Goal: Information Seeking & Learning: Learn about a topic

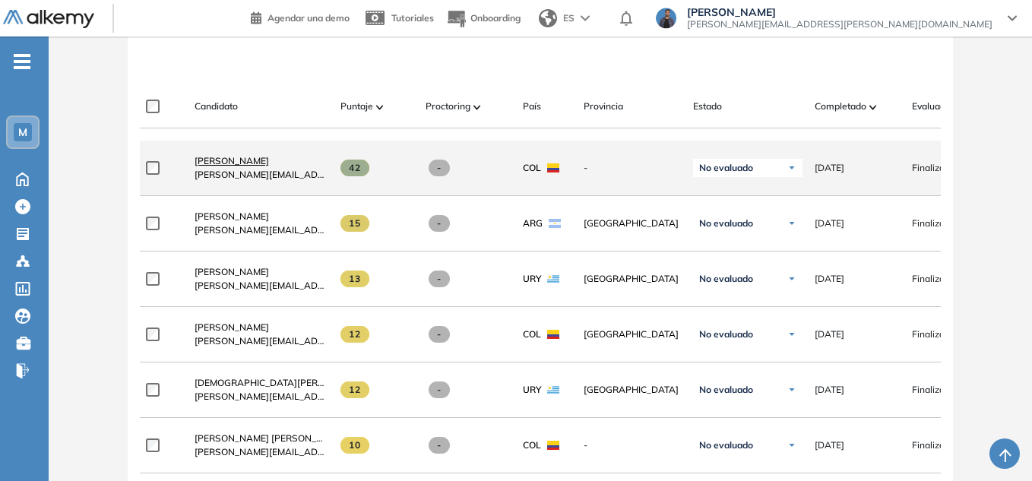
drag, startPoint x: 0, startPoint y: 0, endPoint x: 269, endPoint y: 171, distance: 318.9
click at [269, 166] on span "Sebastian Riaño Velasquez" at bounding box center [232, 160] width 75 height 11
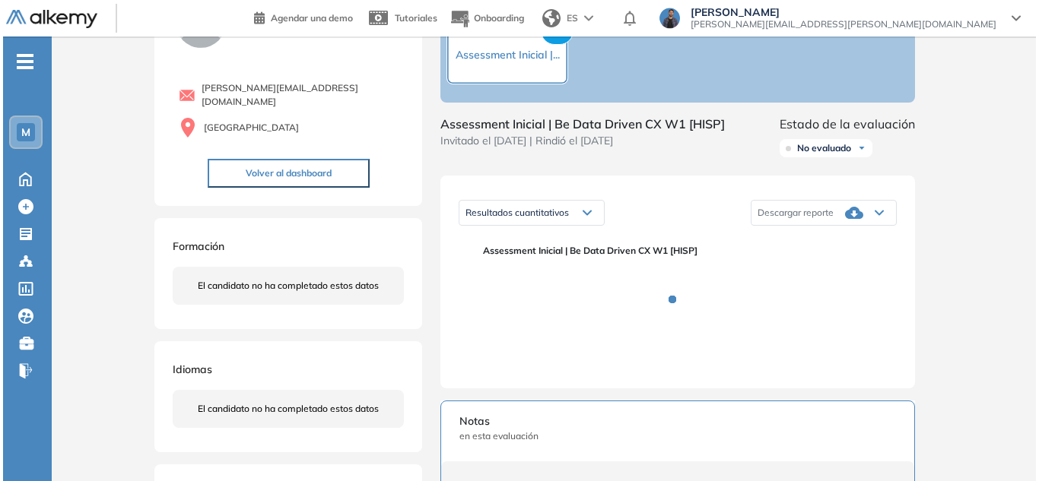
scroll to position [152, 0]
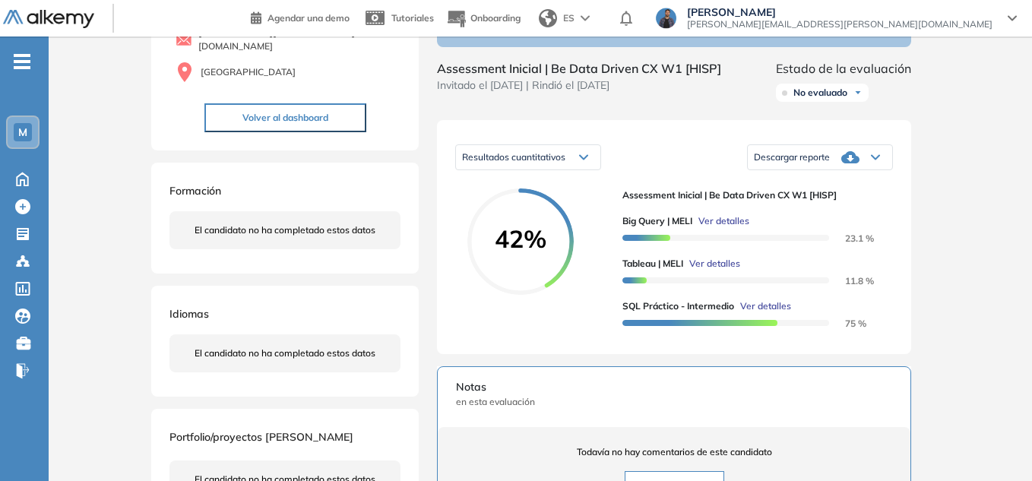
click at [712, 271] on span "Ver detalles" at bounding box center [715, 264] width 51 height 14
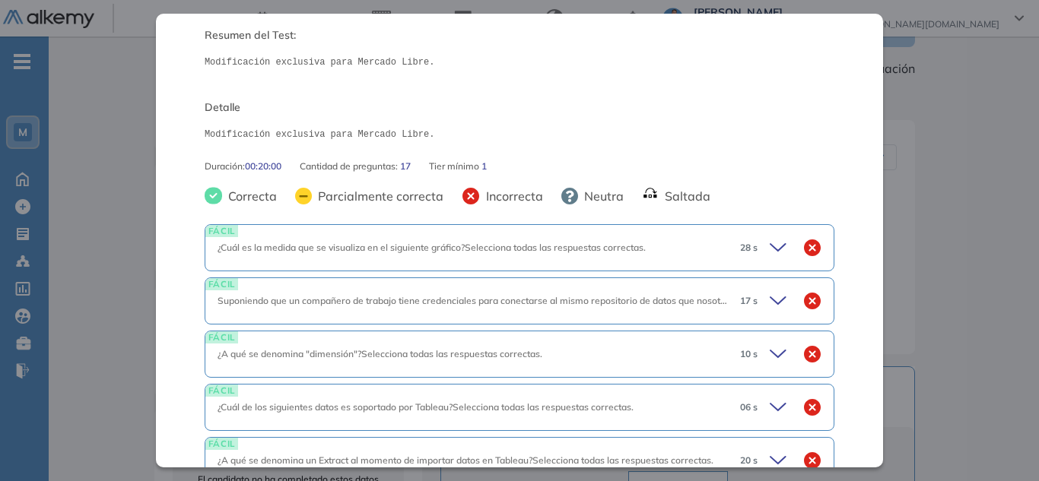
drag, startPoint x: 486, startPoint y: 252, endPoint x: 577, endPoint y: 262, distance: 91.7
click at [487, 252] on span "¿Cuál es la medida que se visualiza en el siguiente gráfico?Selecciona todas la…" at bounding box center [431, 247] width 428 height 11
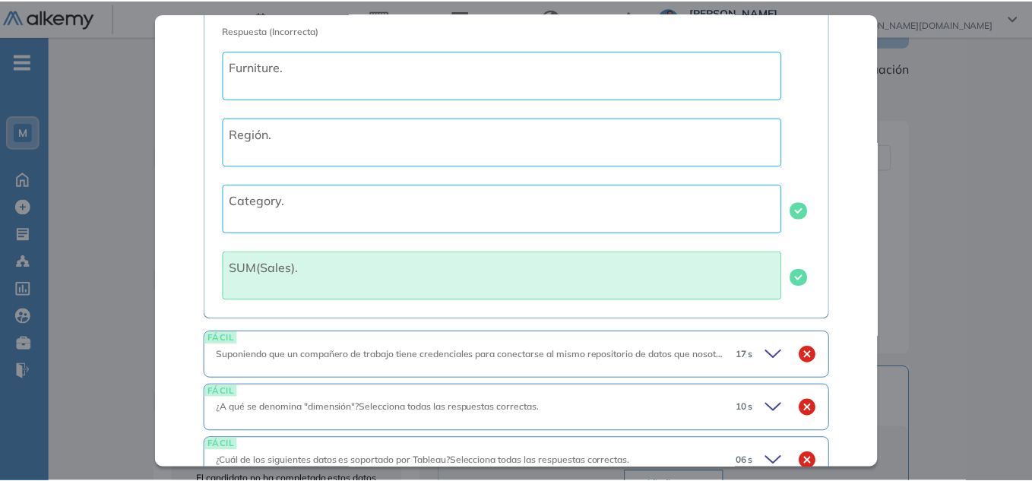
scroll to position [456, 0]
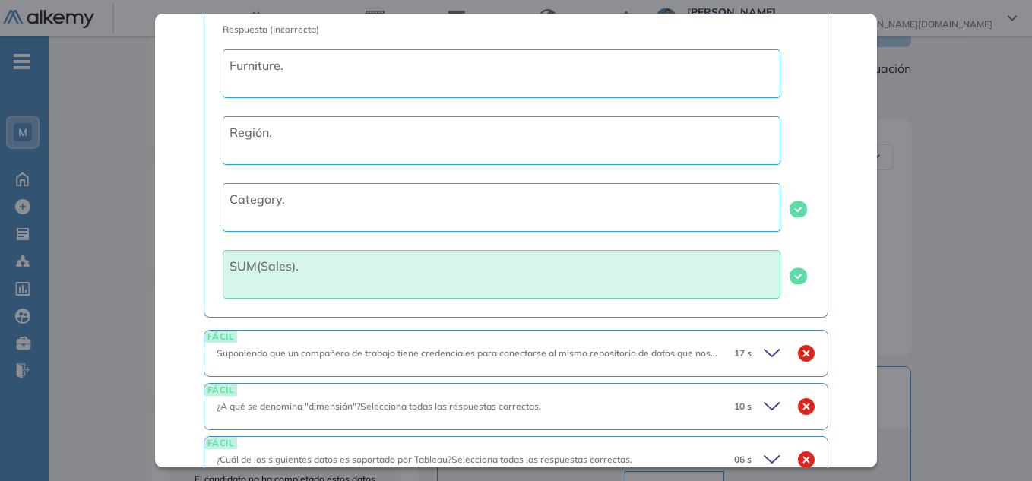
click at [906, 254] on div "Tableau | MELI Intermedio Idiomas Objetivos Tableau Resumen del Test: Modificac…" at bounding box center [540, 331] width 791 height 832
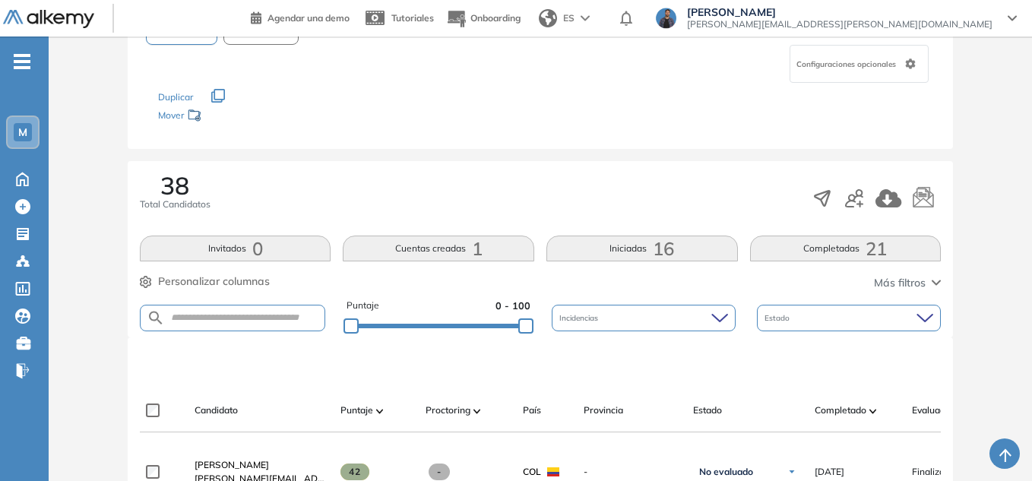
scroll to position [380, 0]
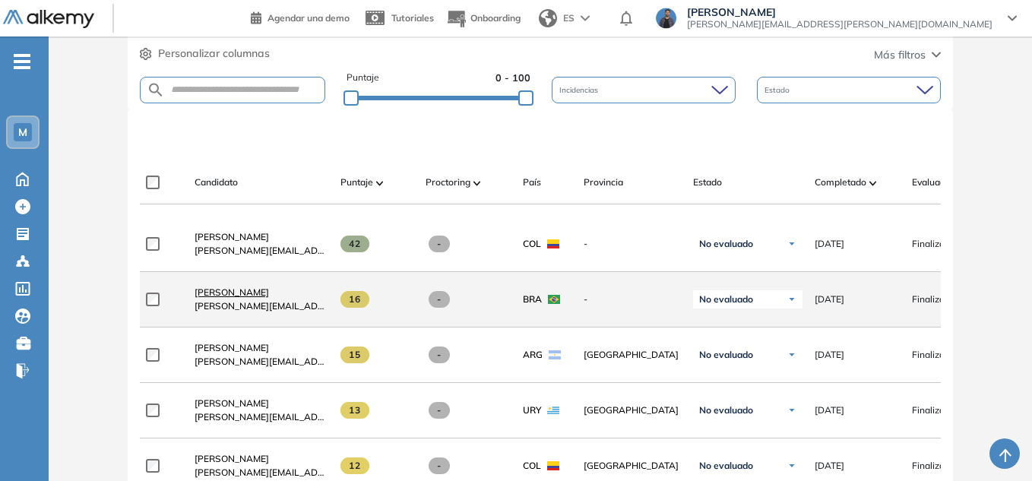
click at [241, 298] on span "Filipe Costa Moreira" at bounding box center [232, 292] width 75 height 11
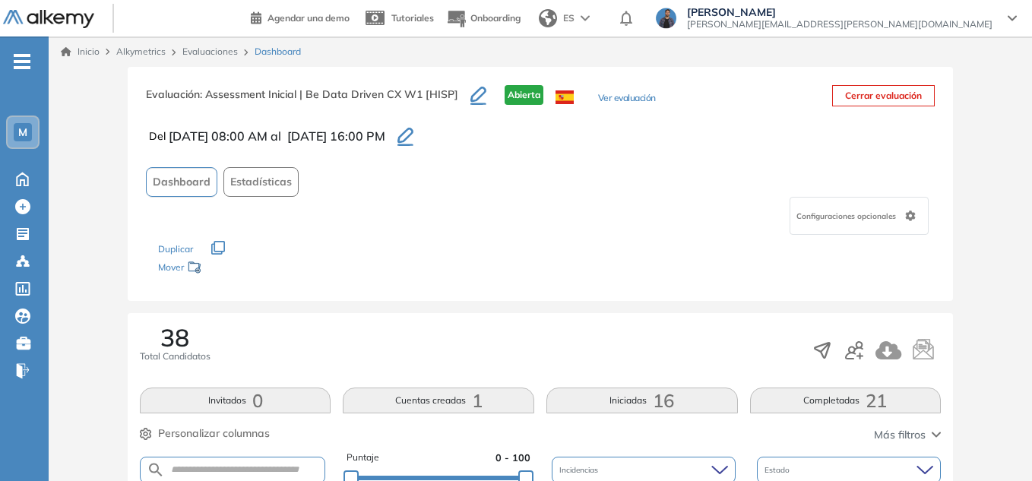
click at [195, 51] on link "Evaluaciones" at bounding box center [209, 51] width 55 height 11
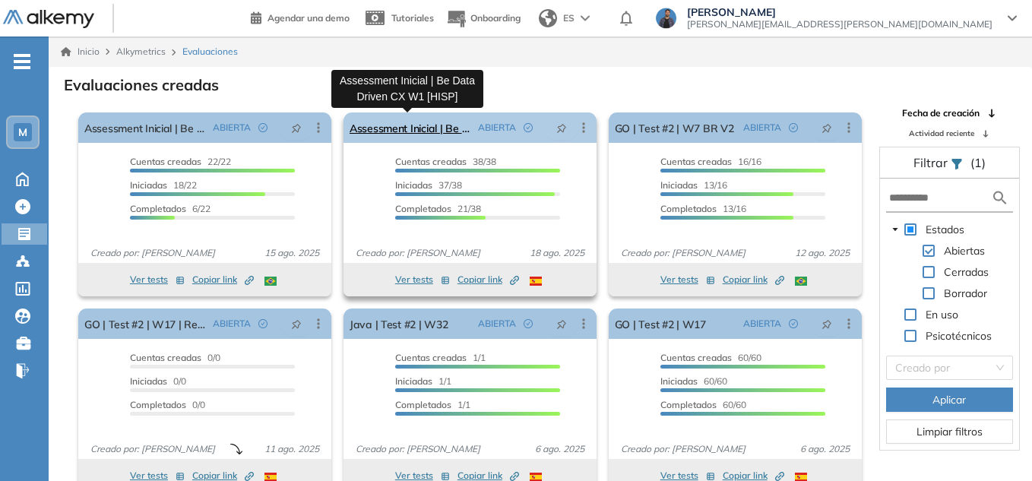
click at [432, 126] on link "Assessment Inicial | Be Data Driven CX W1 [HISP]" at bounding box center [411, 128] width 122 height 30
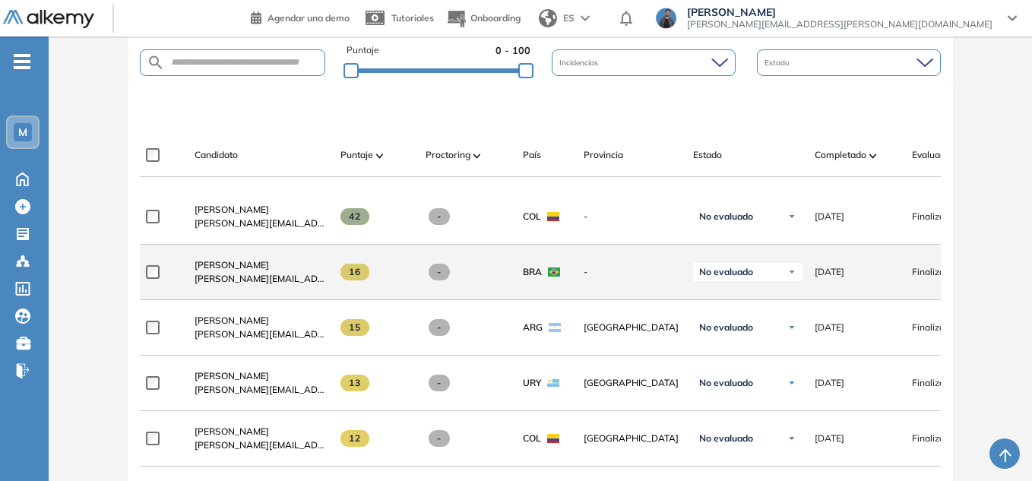
scroll to position [419, 0]
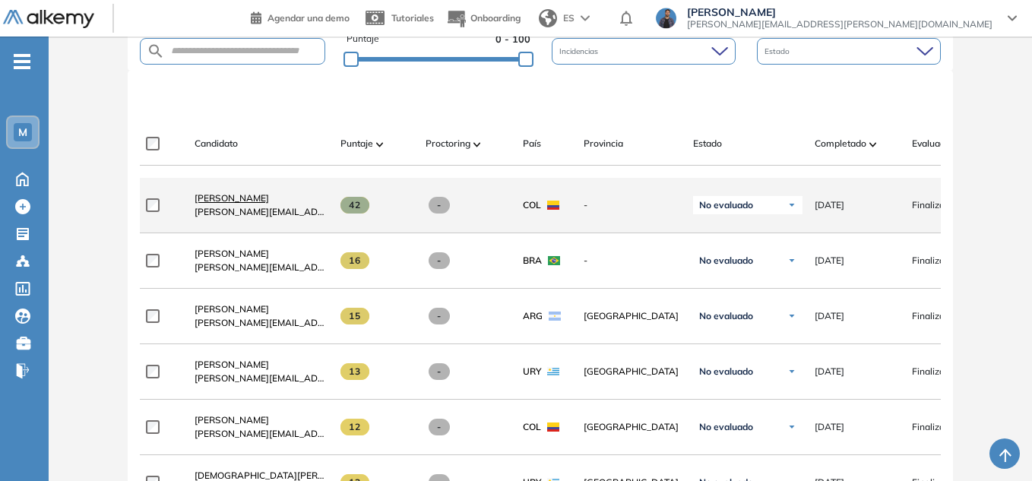
click at [269, 204] on span "Sebastian Riaño Velasquez" at bounding box center [232, 197] width 75 height 11
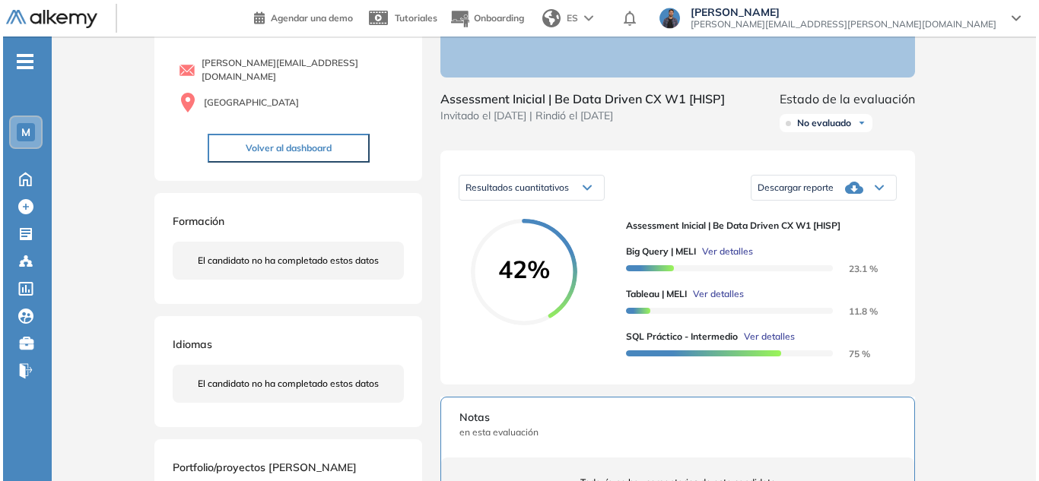
scroll to position [152, 0]
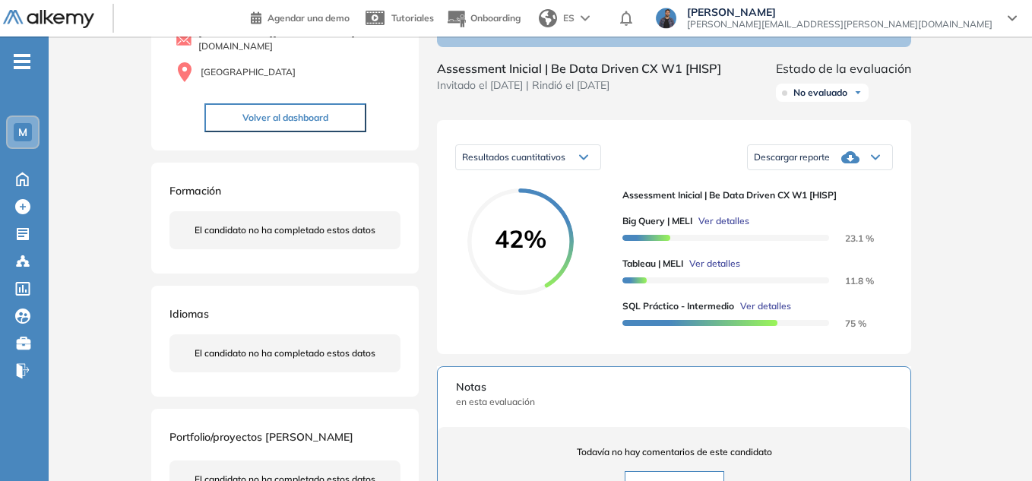
click at [716, 271] on span "Ver detalles" at bounding box center [715, 264] width 51 height 14
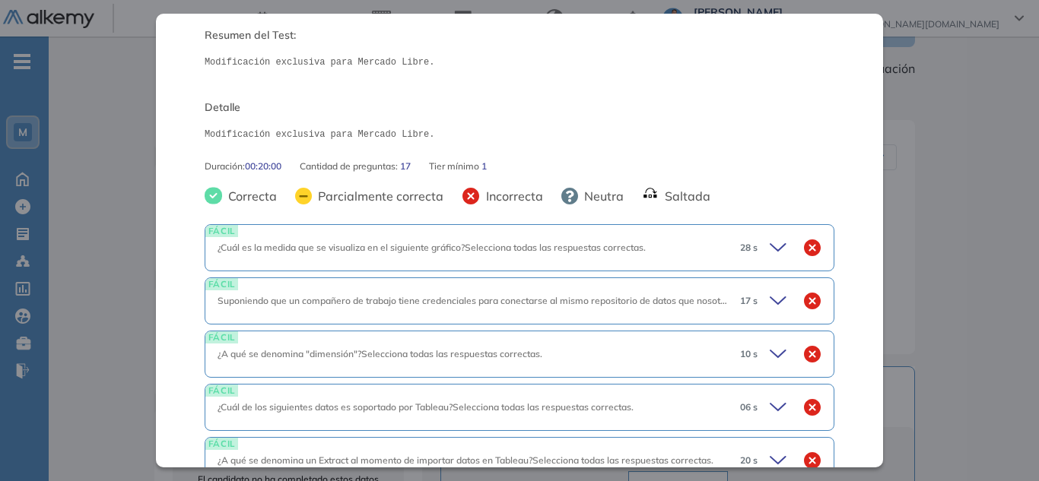
click at [774, 251] on icon at bounding box center [779, 247] width 21 height 21
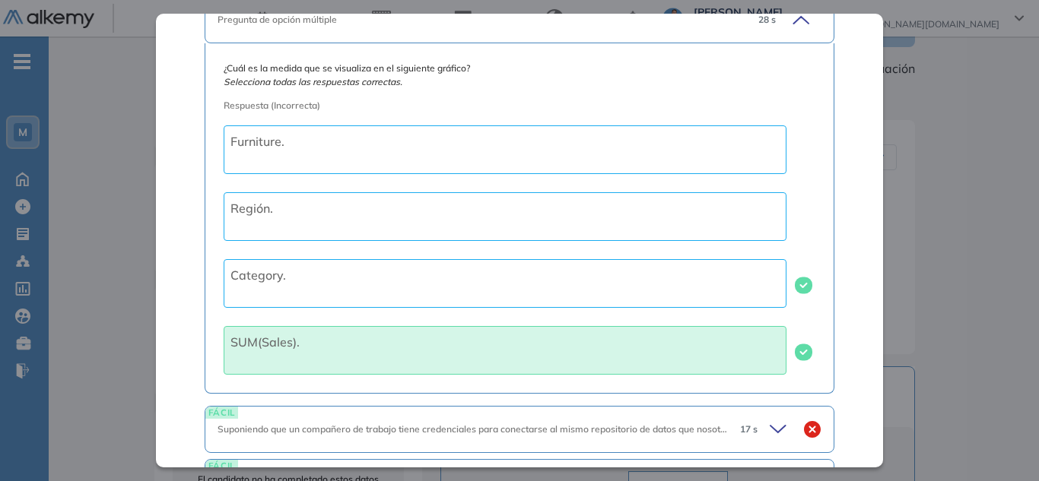
scroll to position [456, 0]
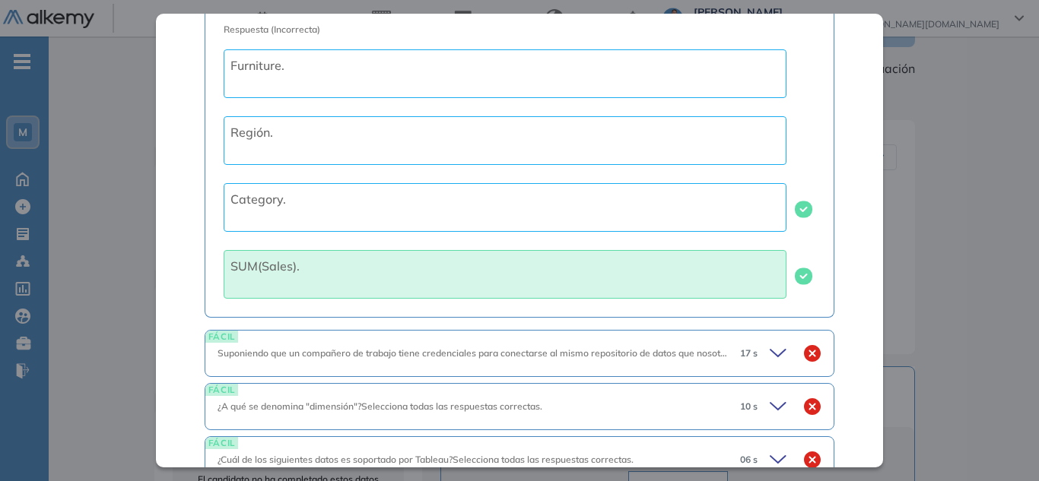
click at [772, 356] on icon at bounding box center [779, 353] width 21 height 21
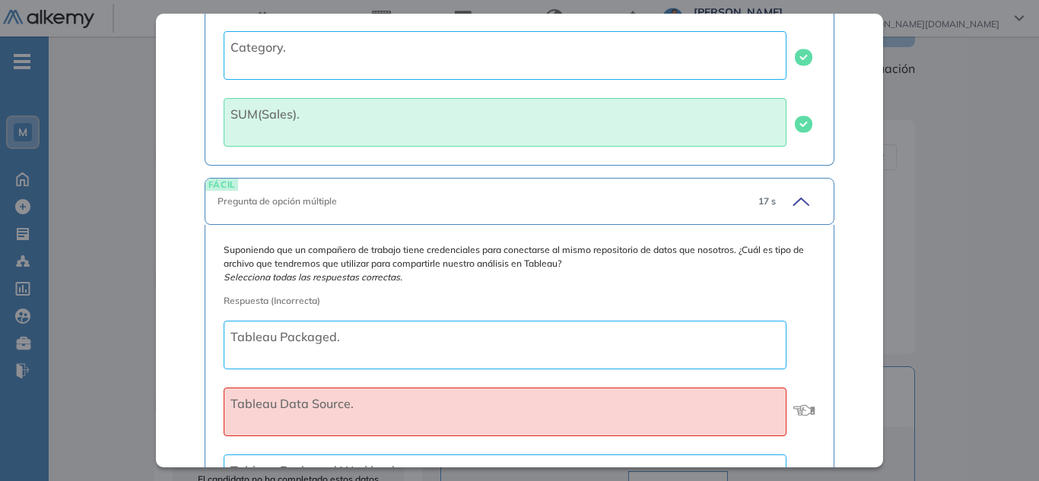
scroll to position [836, 0]
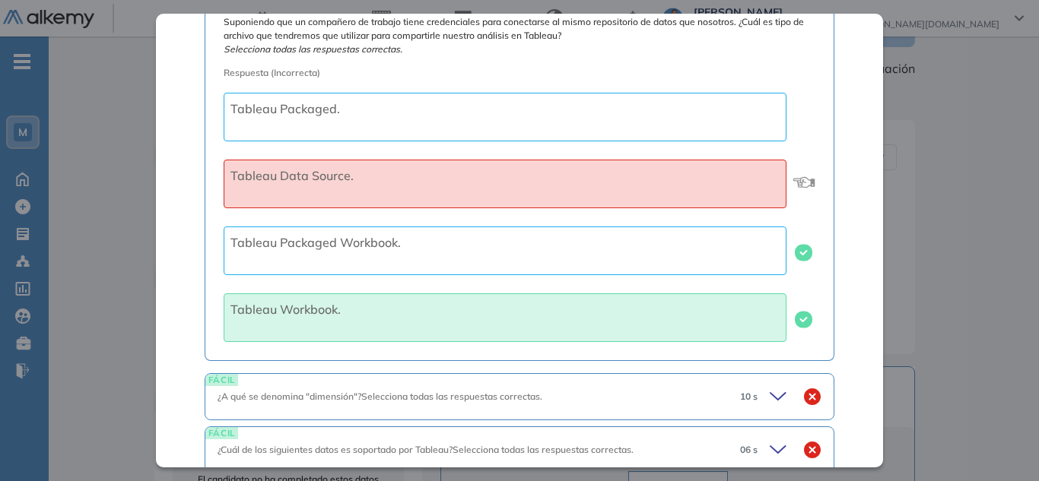
click at [769, 388] on icon at bounding box center [779, 396] width 21 height 21
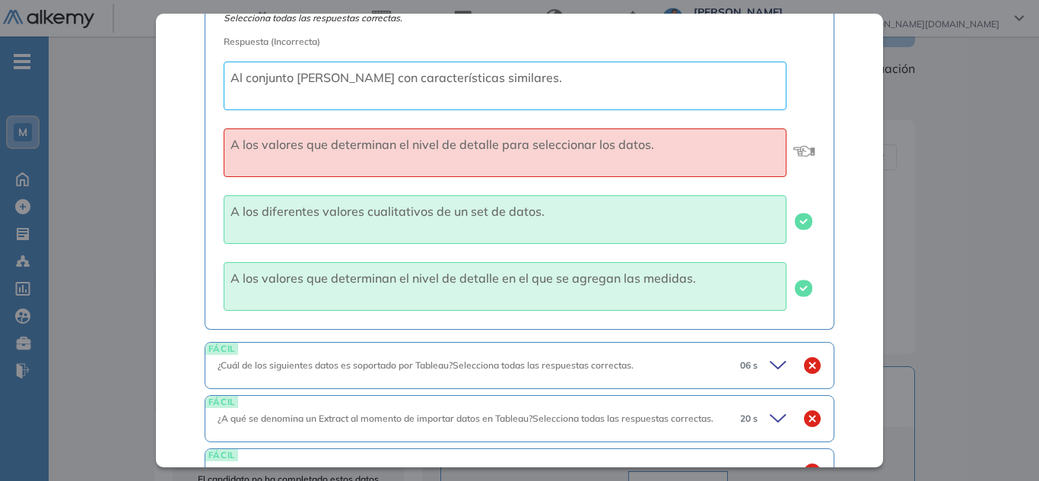
scroll to position [1292, 0]
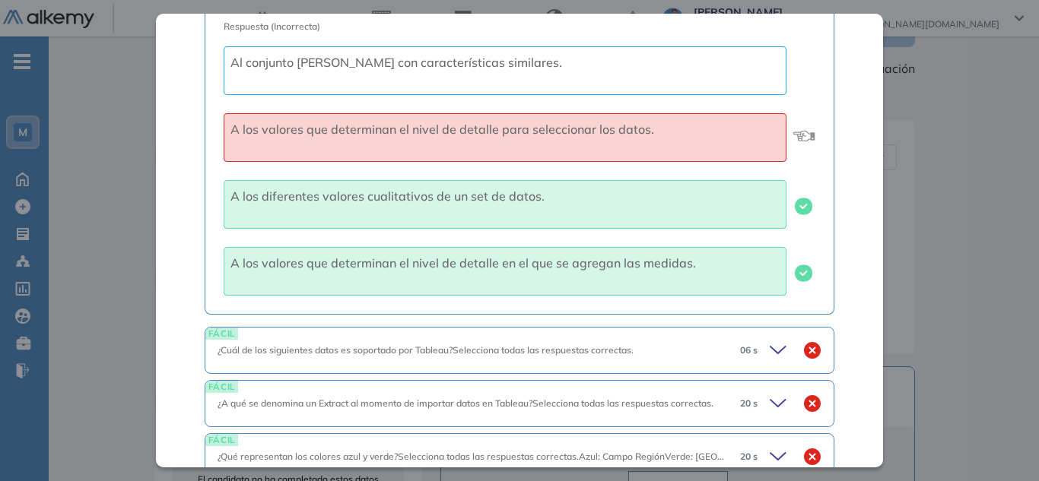
click at [774, 356] on icon at bounding box center [779, 350] width 21 height 21
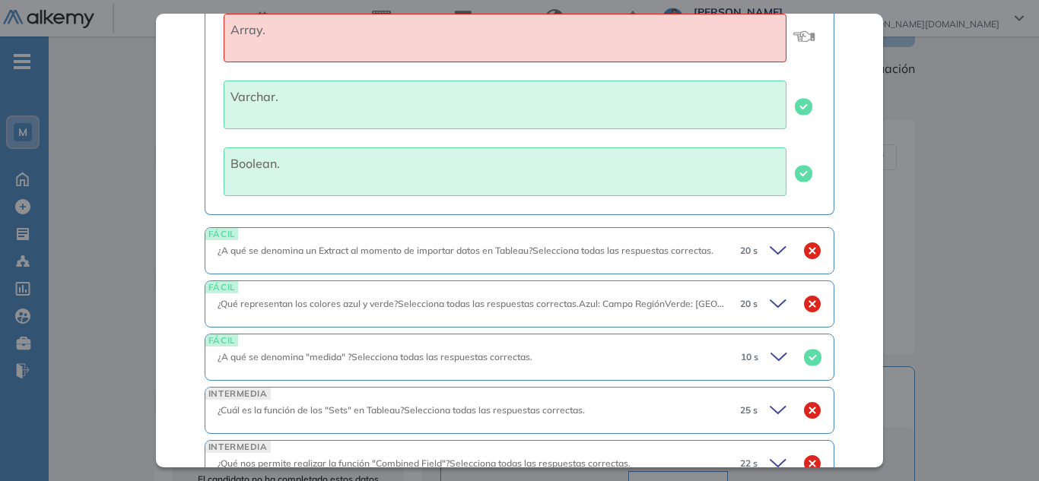
scroll to position [1977, 0]
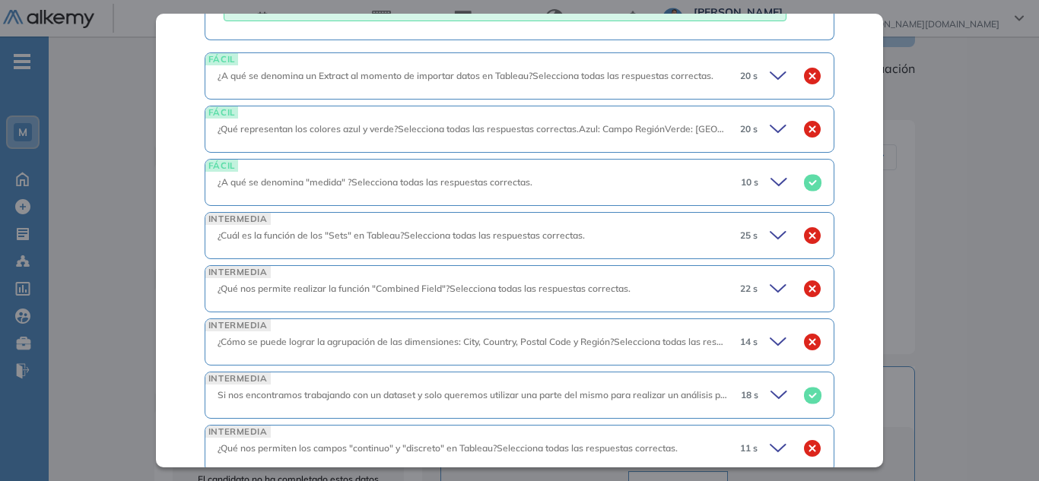
click at [770, 189] on icon at bounding box center [780, 182] width 21 height 21
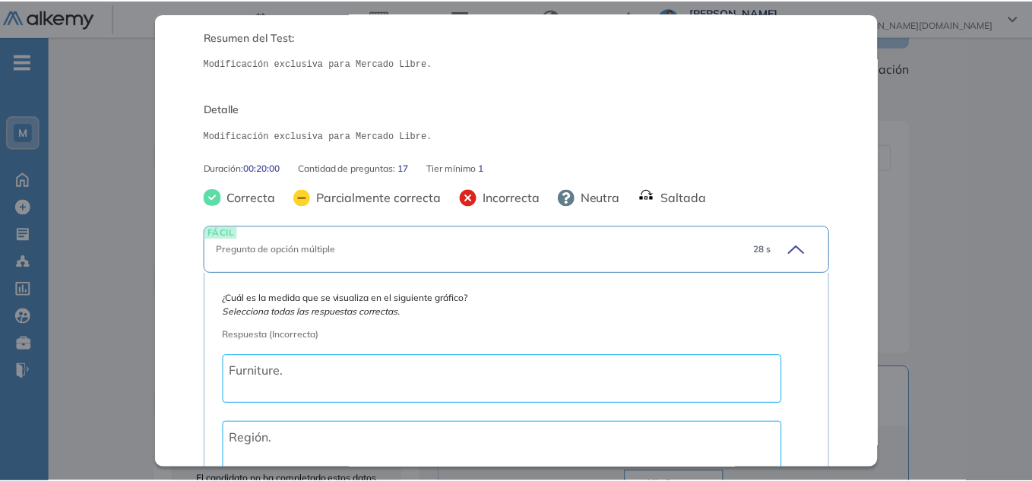
scroll to position [152, 0]
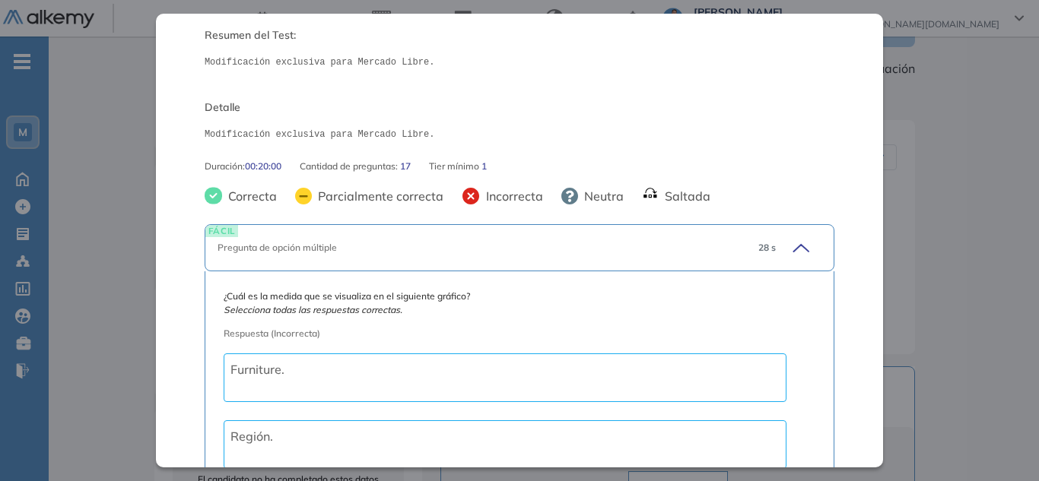
click at [1010, 217] on div "Inicio Alkymetrics Evaluaciones Dashboard Candidato Tableau | MELI Intermedio I…" at bounding box center [544, 320] width 990 height 872
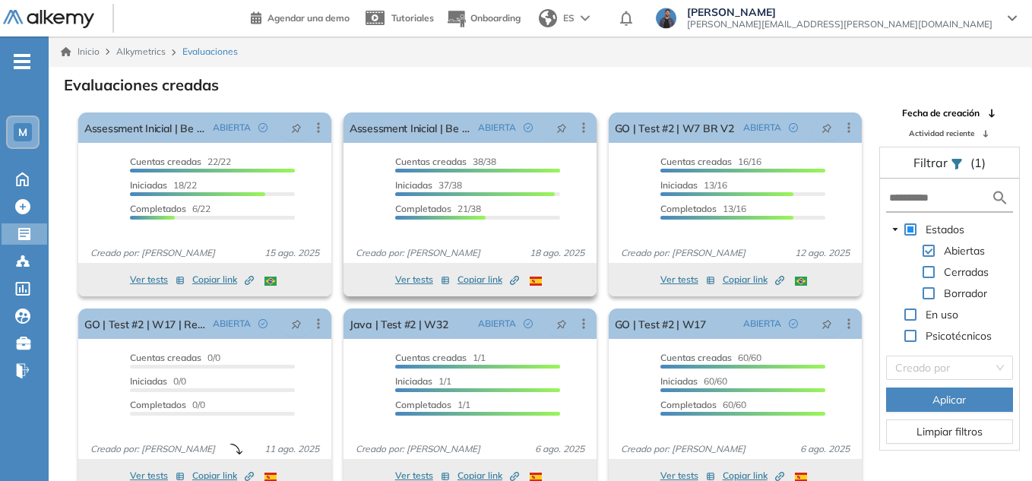
click at [409, 274] on button "Ver tests" at bounding box center [422, 280] width 55 height 18
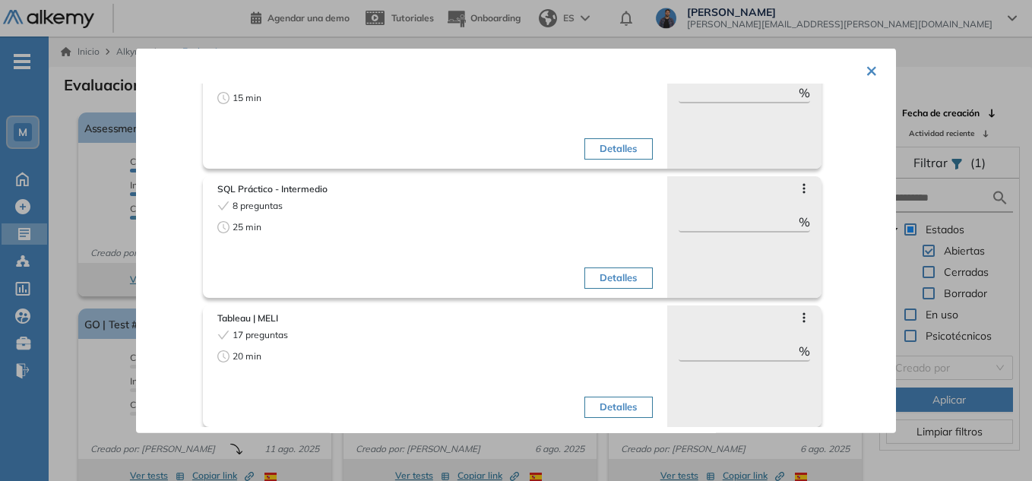
scroll to position [106, 0]
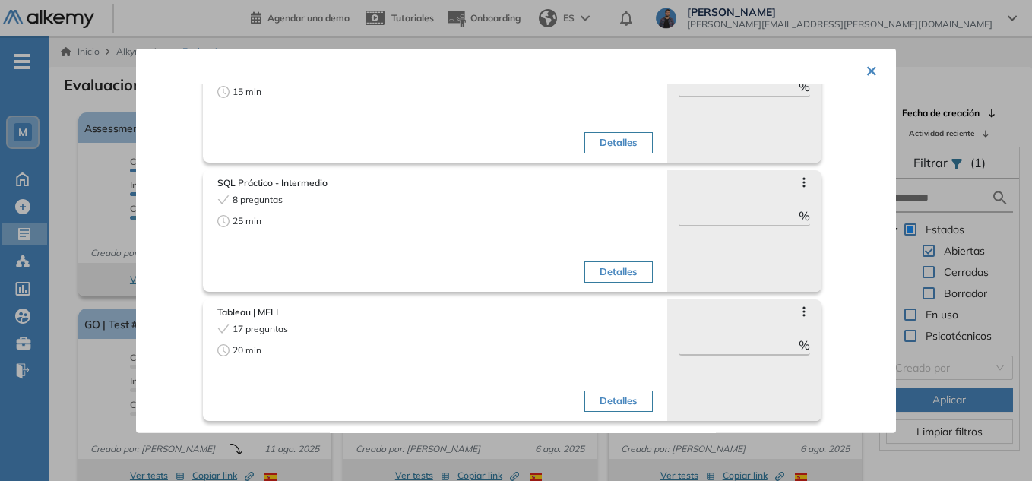
click at [600, 401] on button "Detalles" at bounding box center [619, 401] width 68 height 21
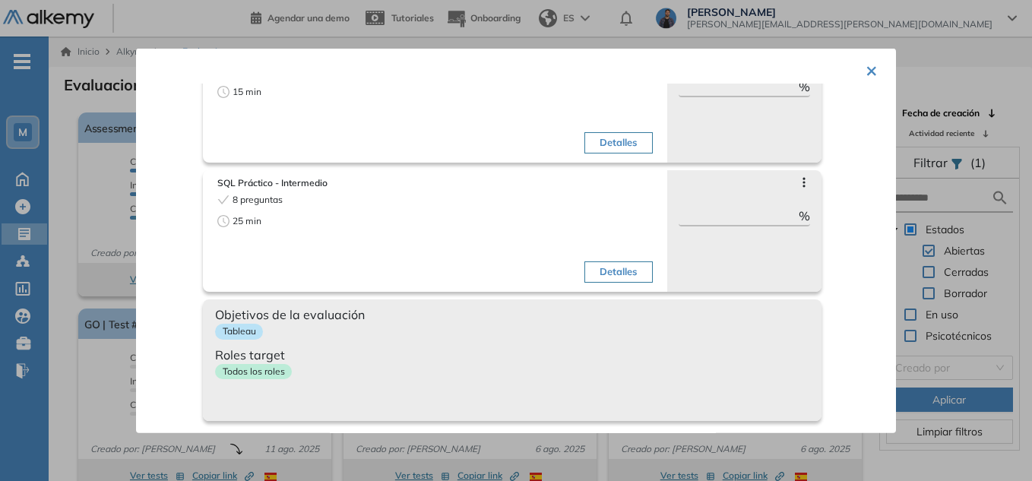
scroll to position [36, 0]
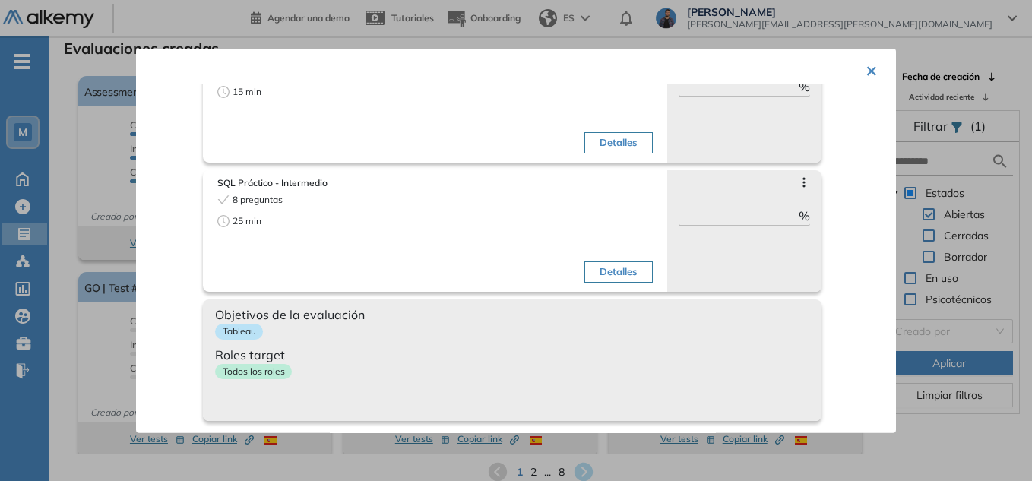
click at [271, 326] on div "Tableau" at bounding box center [512, 334] width 595 height 22
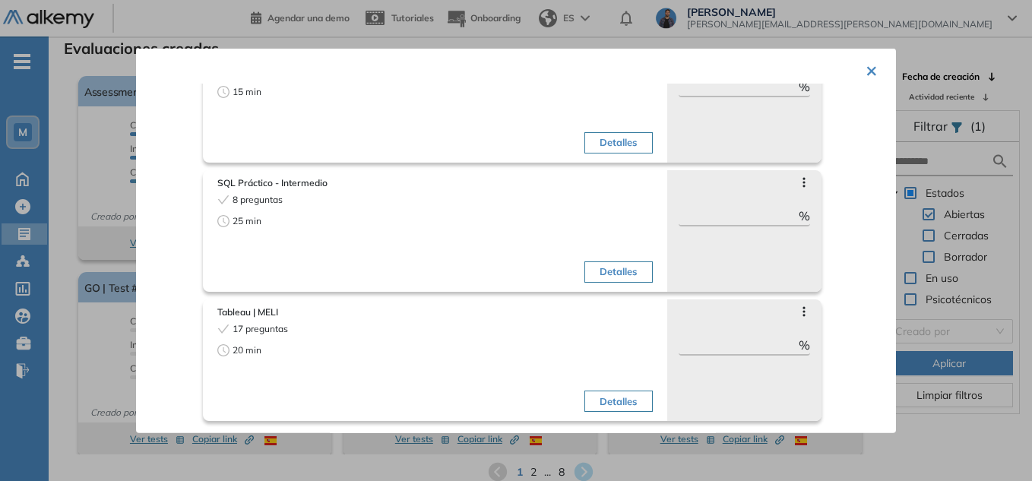
click at [798, 311] on icon at bounding box center [804, 311] width 12 height 12
drag, startPoint x: 879, startPoint y: 77, endPoint x: 880, endPoint y: 85, distance: 8.5
click at [879, 77] on div "× Assessment Inicial | Be Data Driven CX W1 [HISP] Tests seleccionados: 3 Durac…" at bounding box center [516, 240] width 760 height 385
click at [867, 74] on button "×" at bounding box center [872, 69] width 12 height 30
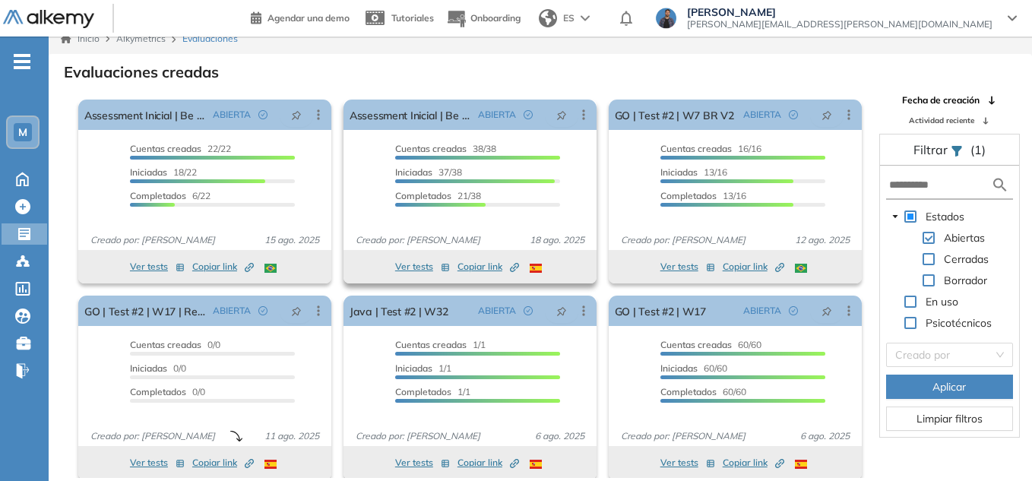
scroll to position [0, 0]
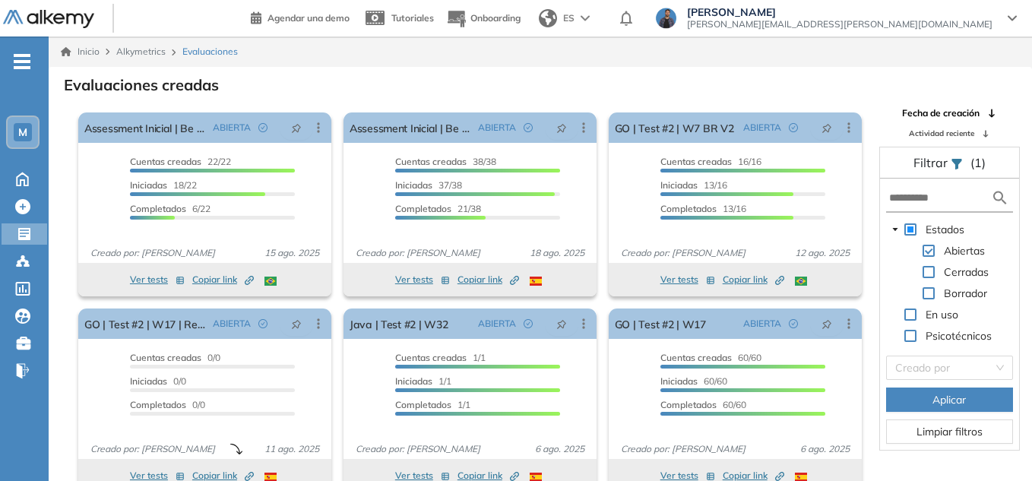
click at [24, 60] on icon "-" at bounding box center [22, 61] width 17 height 3
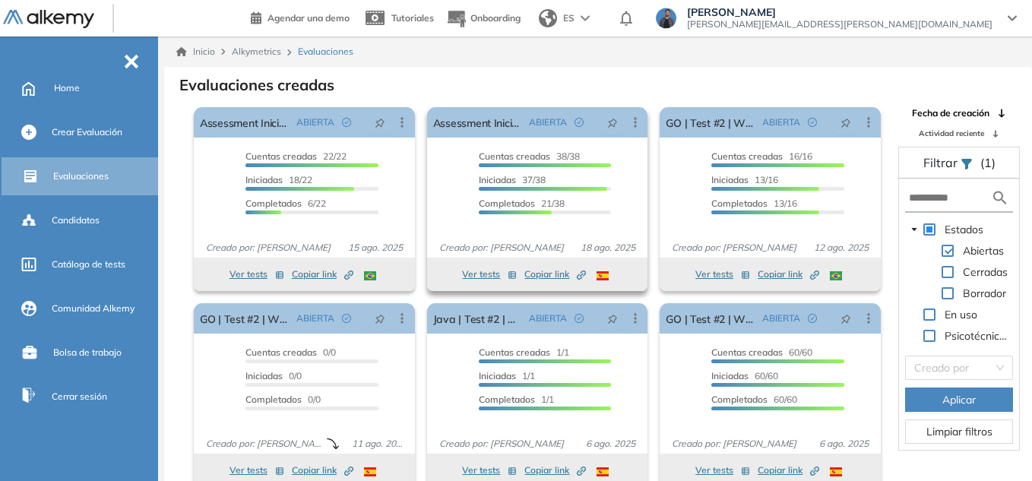
scroll to position [8, 0]
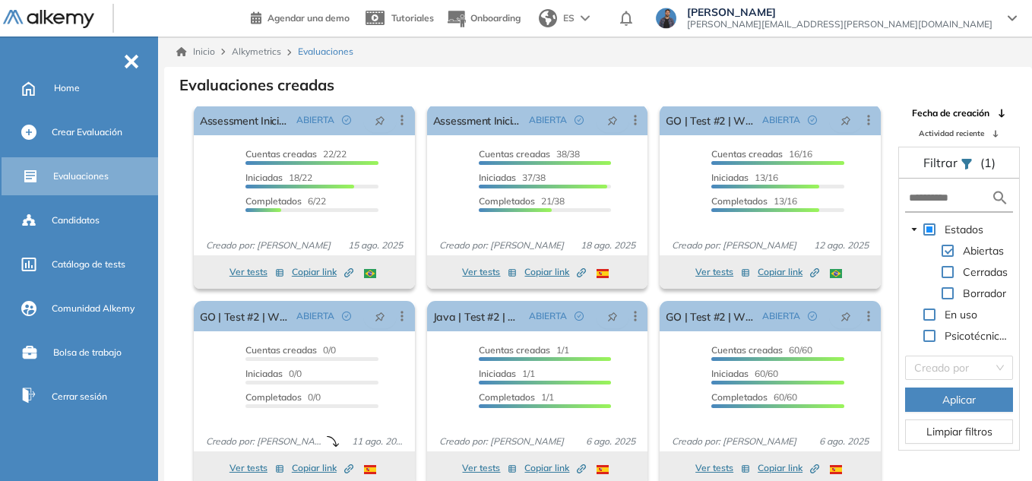
drag, startPoint x: 109, startPoint y: 264, endPoint x: 151, endPoint y: 281, distance: 45.3
click at [109, 264] on span "Catálogo de tests" at bounding box center [89, 265] width 74 height 14
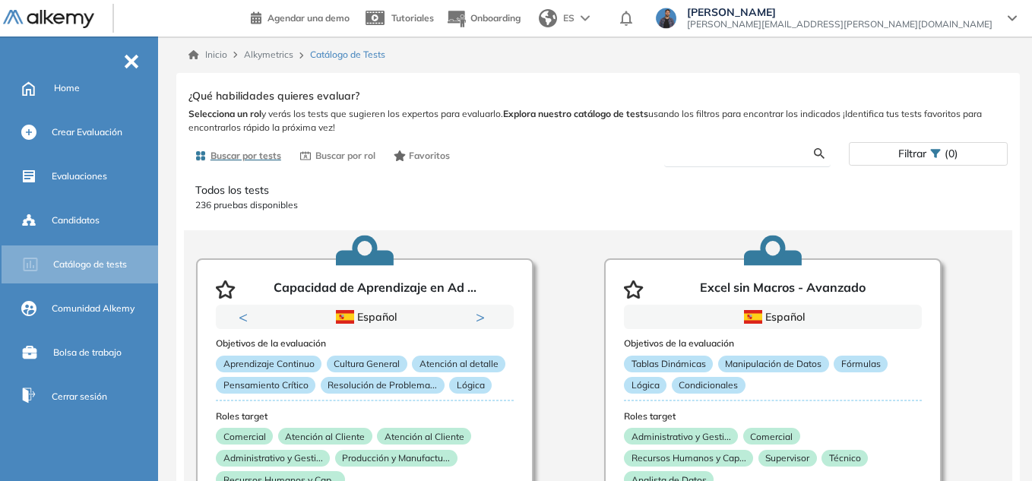
click at [750, 157] on input "text" at bounding box center [746, 154] width 138 height 14
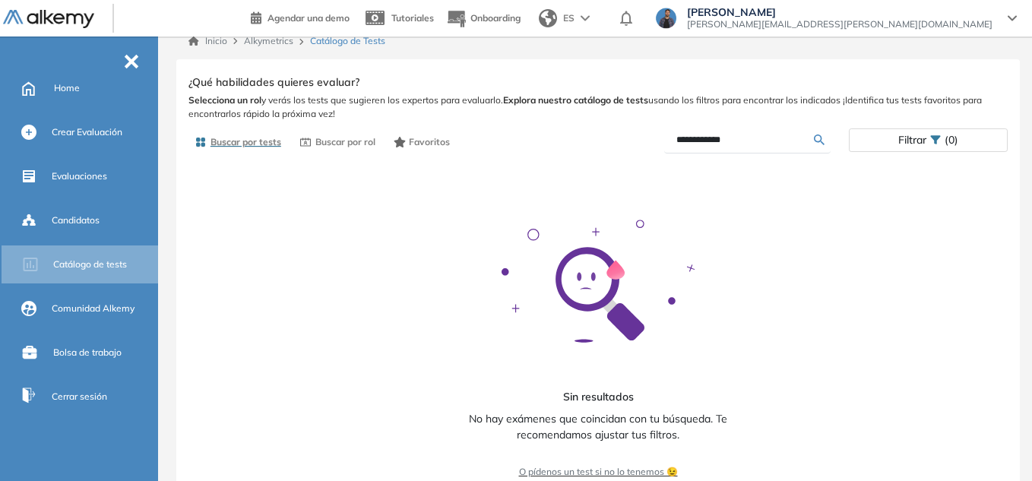
scroll to position [17, 0]
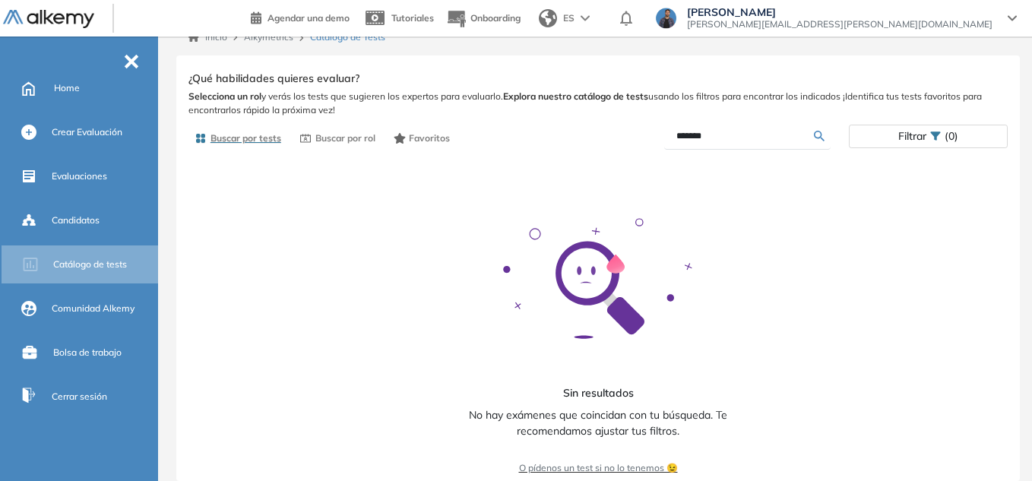
type input "*******"
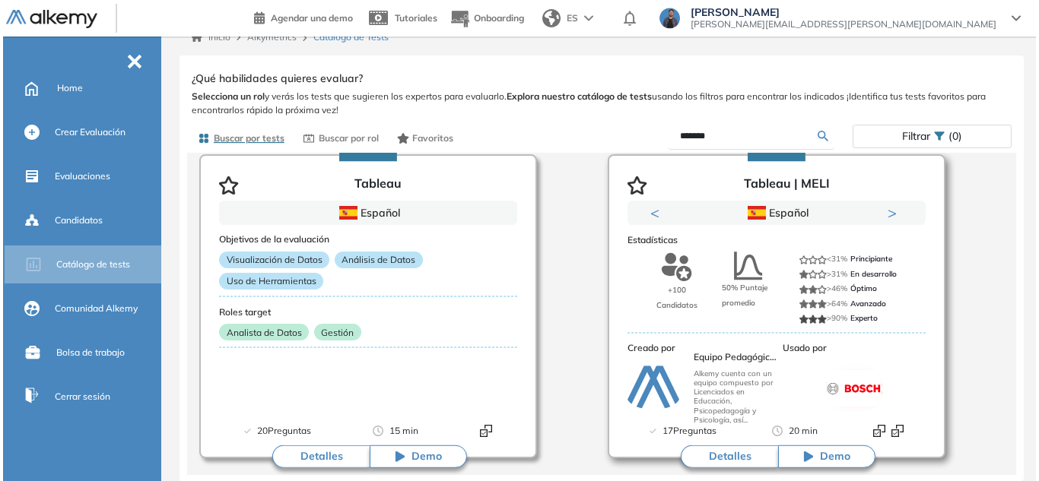
scroll to position [106, 0]
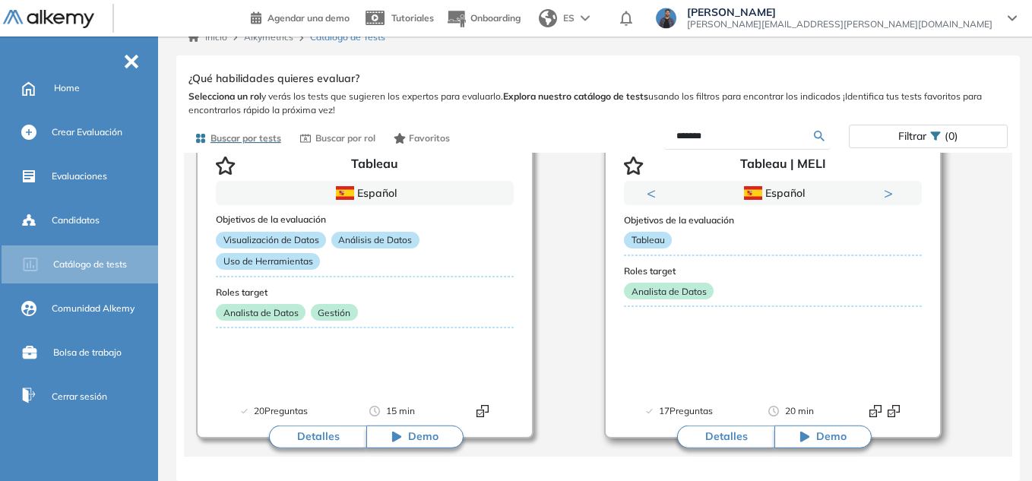
click at [736, 433] on button "Detalles" at bounding box center [725, 437] width 97 height 23
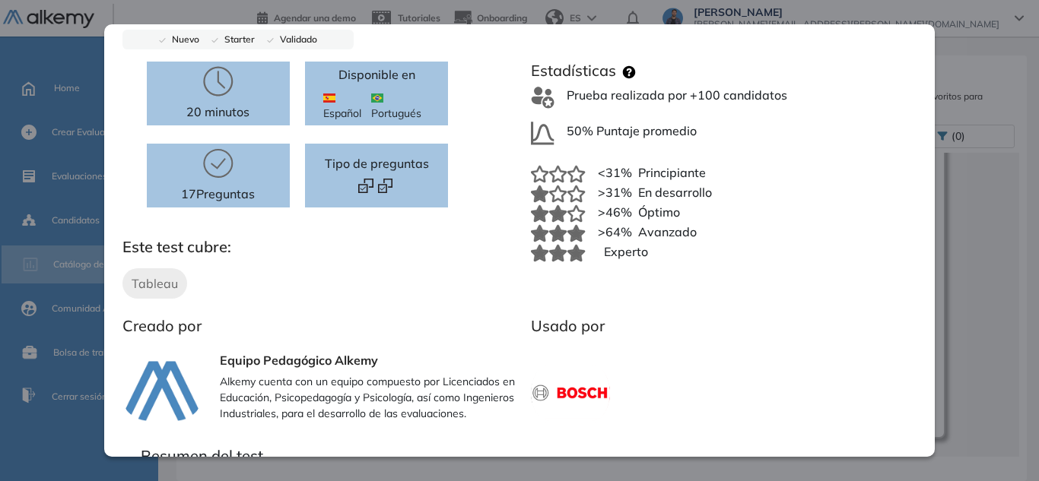
scroll to position [0, 0]
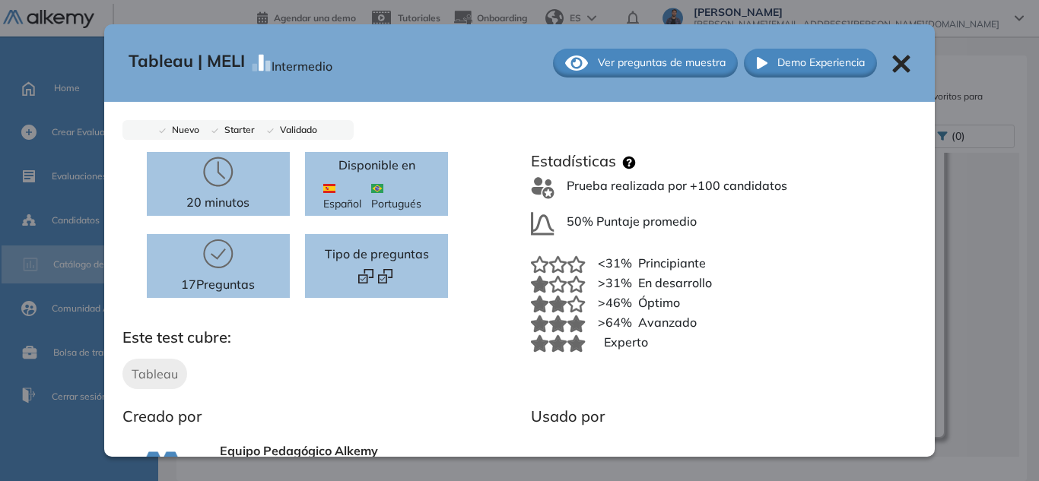
click at [674, 67] on span "Ver preguntas de muestra" at bounding box center [662, 63] width 128 height 16
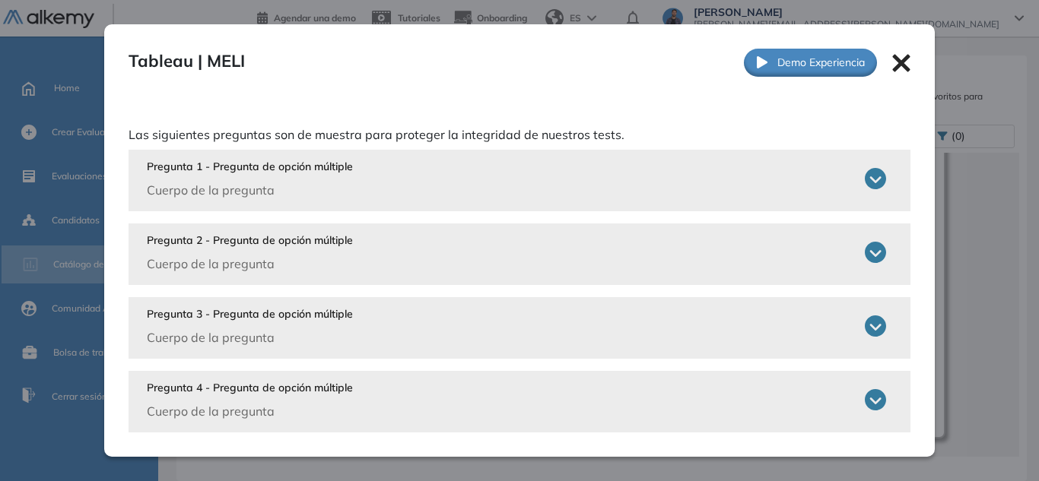
click at [864, 178] on icon at bounding box center [874, 178] width 21 height 21
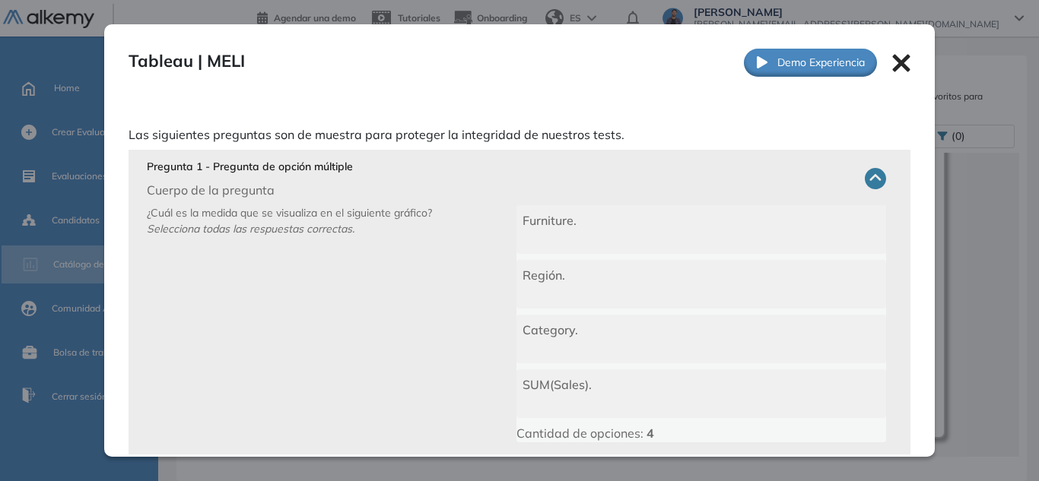
click at [864, 185] on icon at bounding box center [874, 178] width 21 height 21
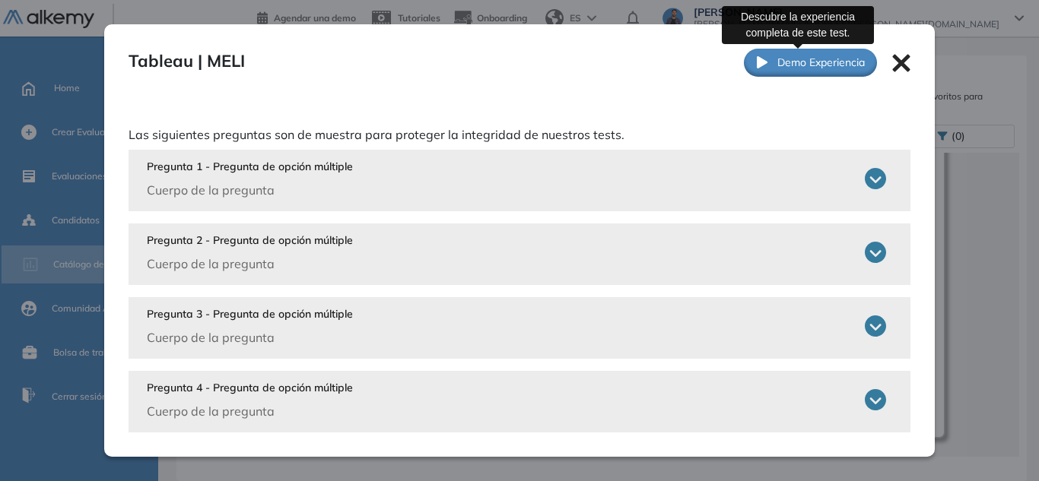
click at [821, 67] on span "Demo Experiencia" at bounding box center [820, 63] width 87 height 16
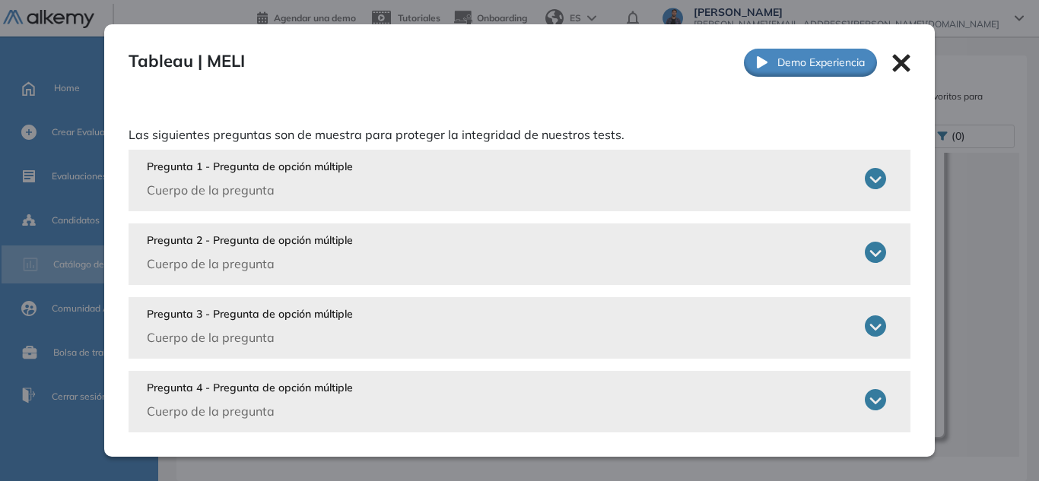
click at [896, 52] on div at bounding box center [901, 62] width 18 height 20
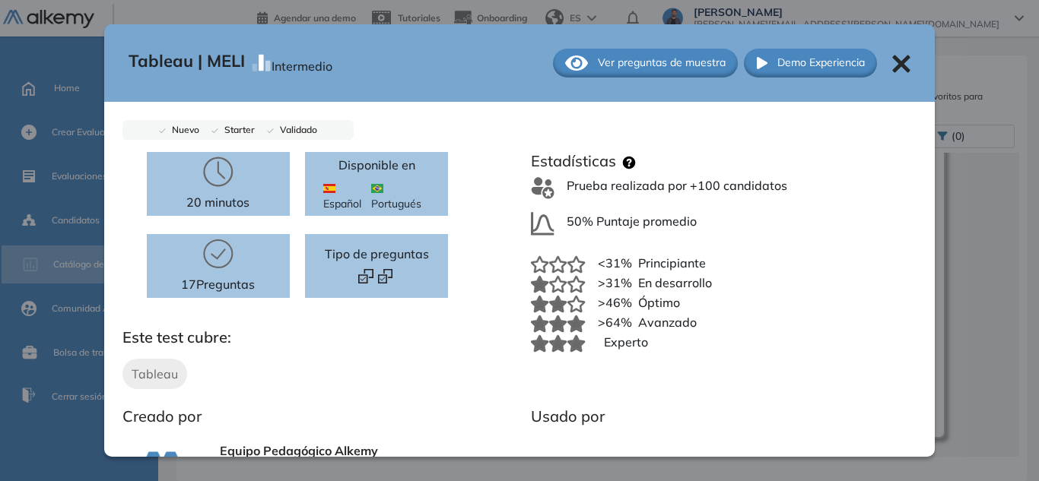
click at [683, 68] on span "Ver preguntas de muestra" at bounding box center [662, 63] width 128 height 16
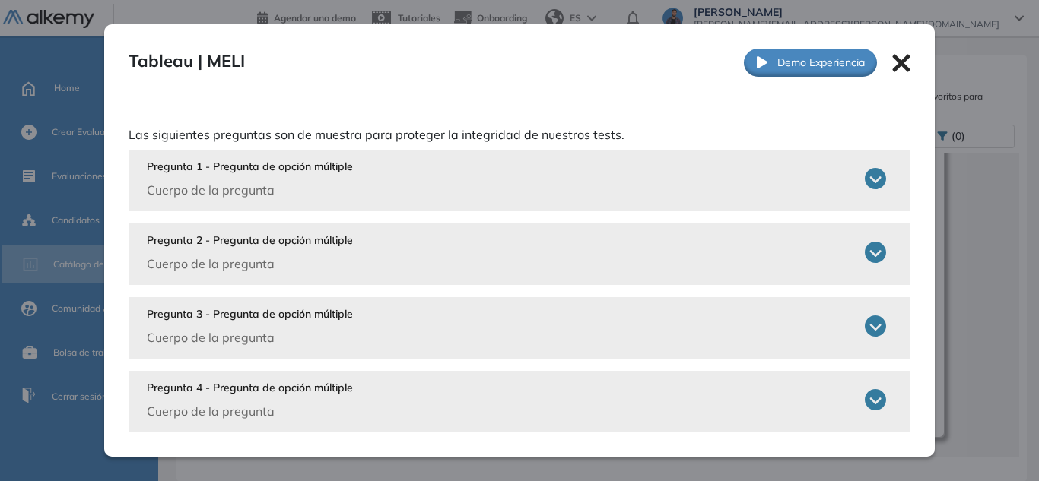
scroll to position [5, 0]
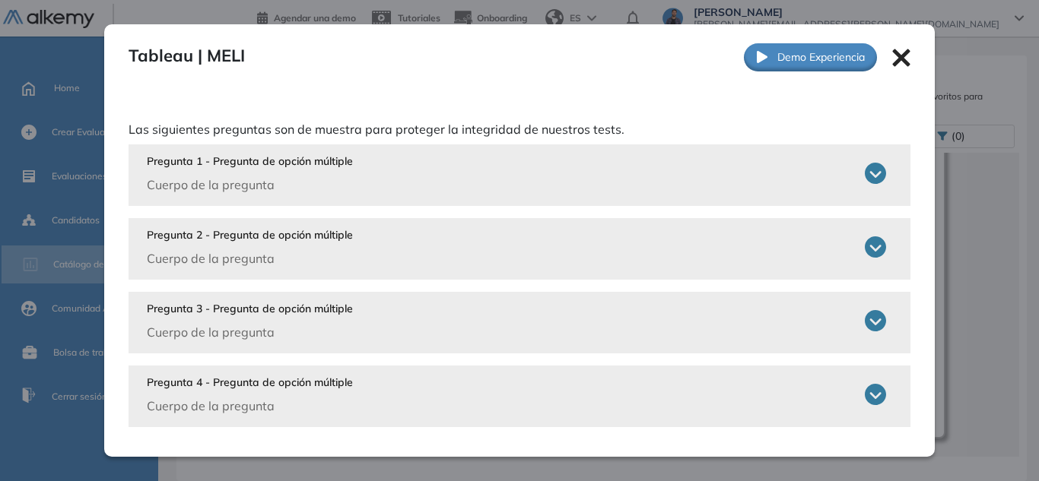
click at [893, 51] on icon at bounding box center [901, 58] width 18 height 18
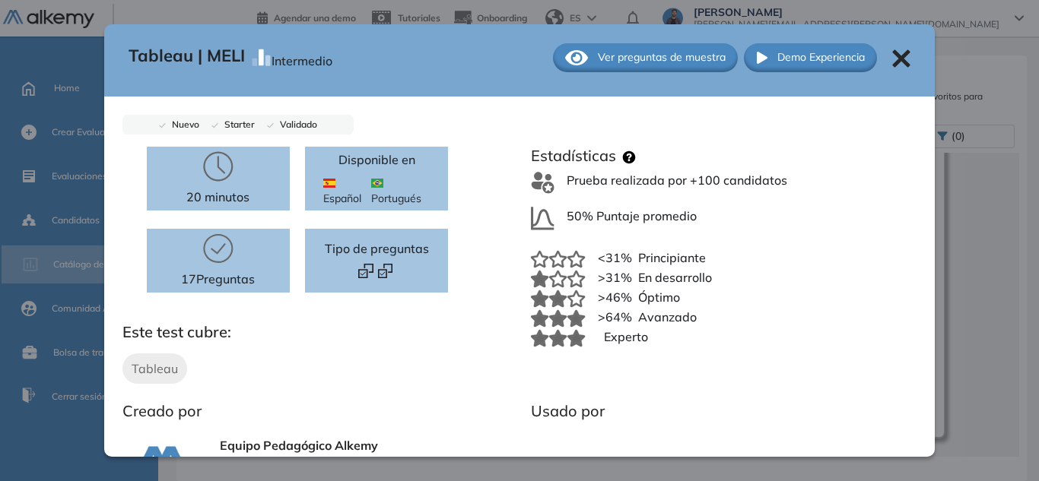
click at [598, 54] on span "Ver preguntas de muestra" at bounding box center [662, 57] width 128 height 16
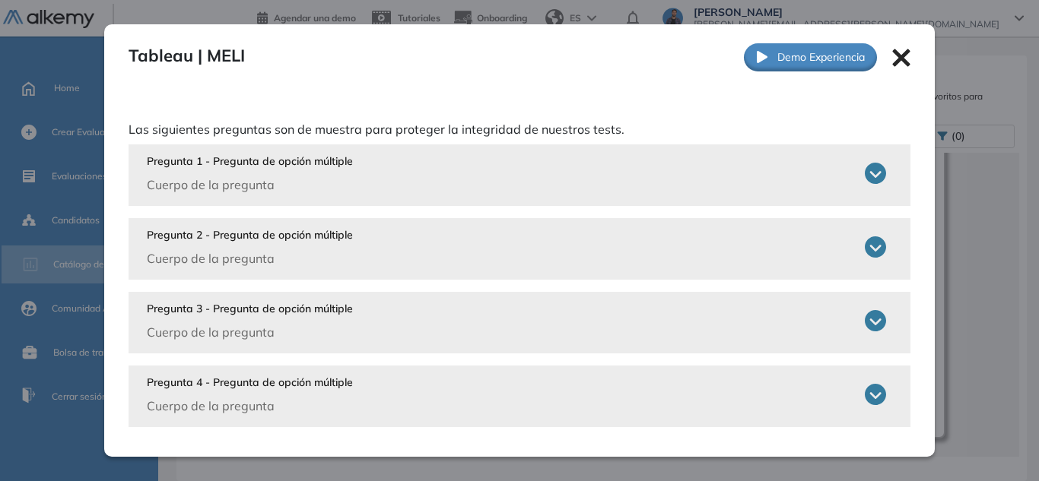
click at [899, 65] on div "Tableau | MELI Intermedio Ver preguntas de muestra Demo Experiencia" at bounding box center [519, 57] width 831 height 77
click at [893, 58] on icon at bounding box center [901, 57] width 17 height 17
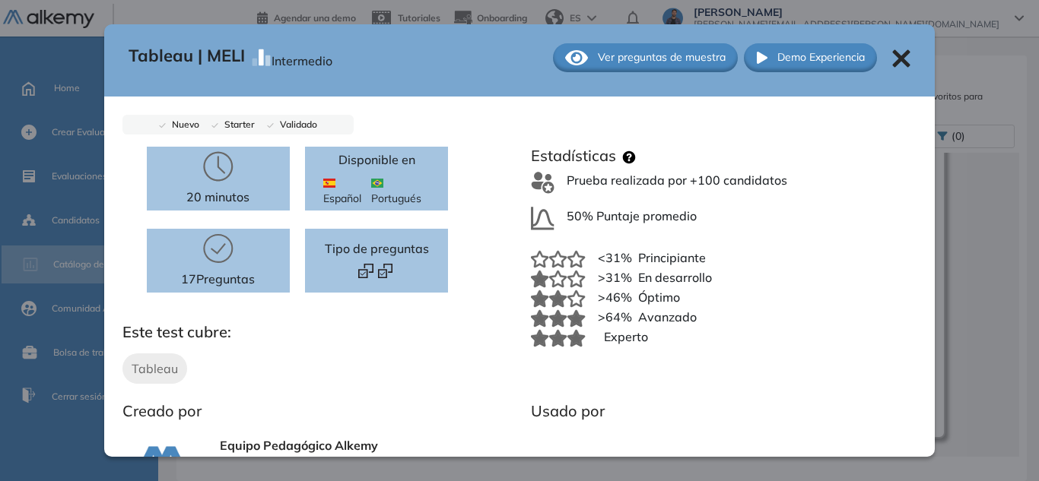
click at [253, 179] on div "20 minutos" at bounding box center [218, 179] width 143 height 64
click at [363, 191] on span "Español" at bounding box center [347, 191] width 48 height 32
click at [423, 269] on div "Tipo de preguntas" at bounding box center [376, 261] width 143 height 64
click at [211, 273] on p "17 Preguntas" at bounding box center [218, 279] width 74 height 18
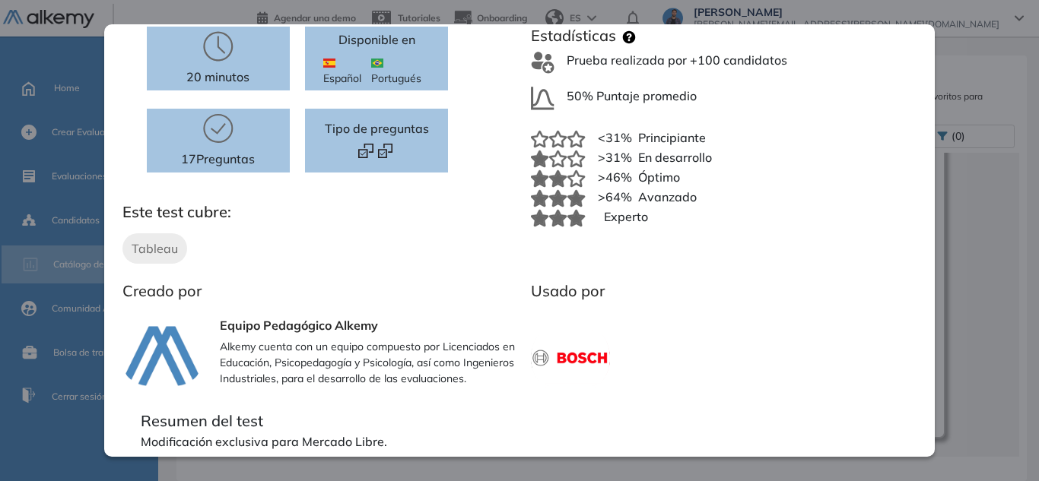
scroll to position [0, 0]
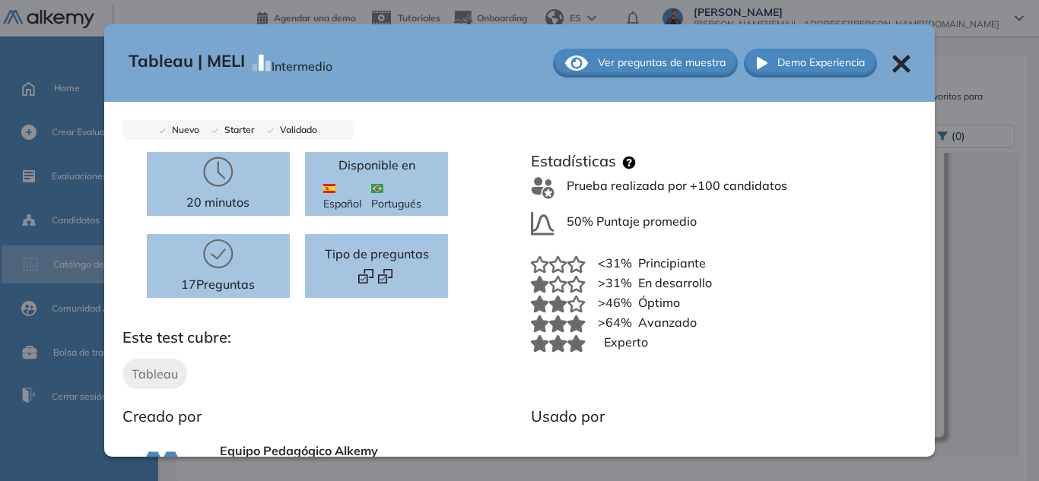
click at [892, 70] on icon at bounding box center [901, 64] width 18 height 18
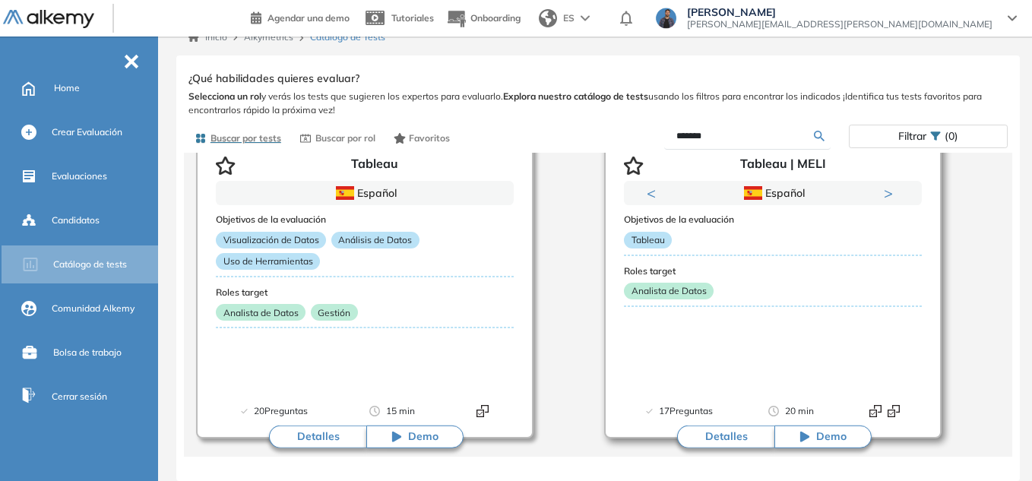
click at [723, 430] on button "Detalles" at bounding box center [725, 437] width 97 height 23
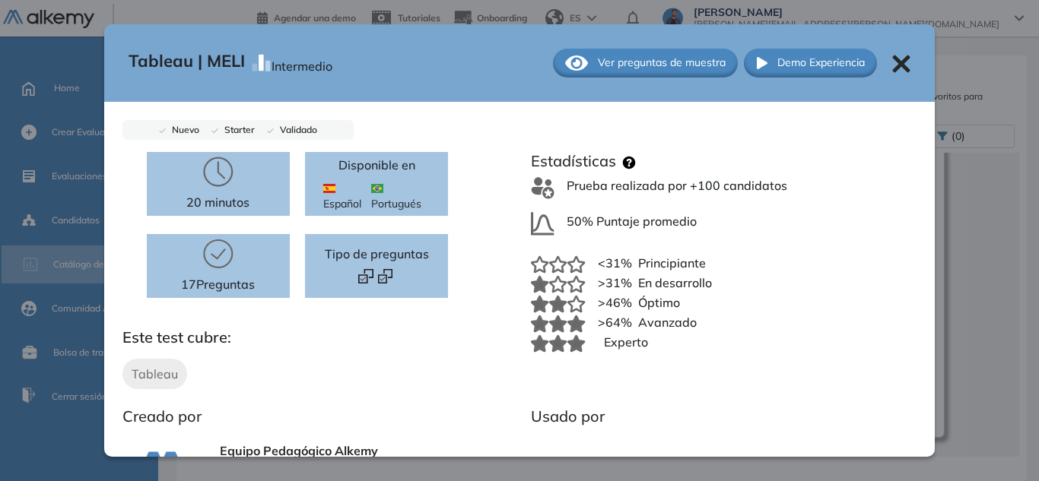
click at [892, 57] on icon at bounding box center [901, 64] width 18 height 18
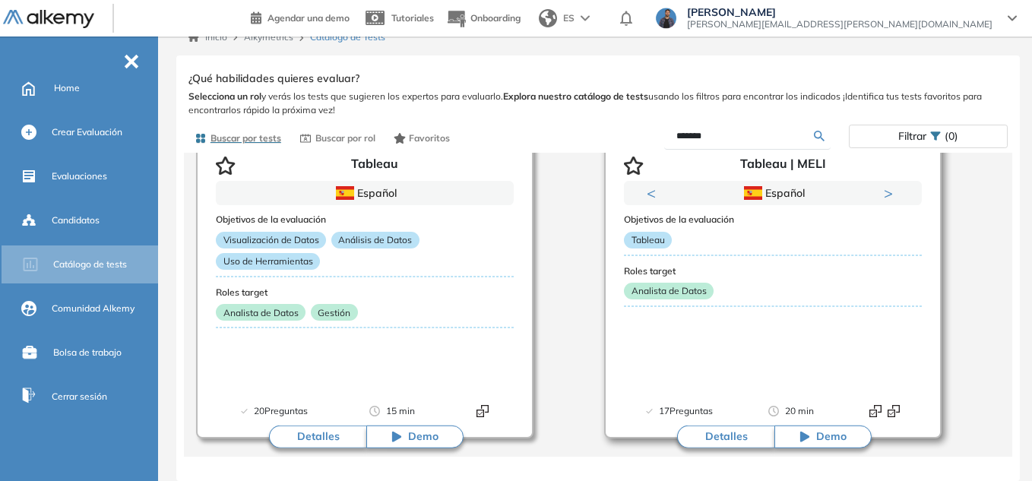
click at [826, 437] on span "Demo" at bounding box center [832, 437] width 30 height 15
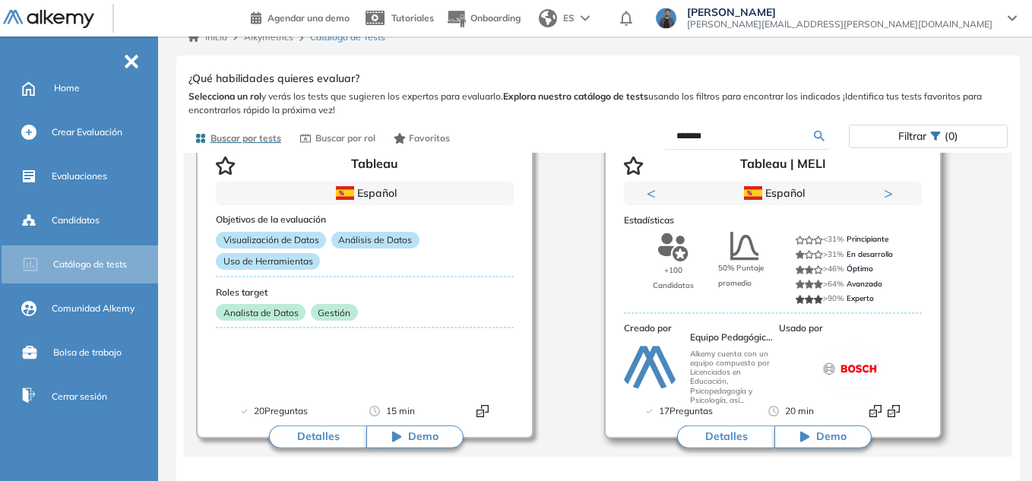
click at [725, 443] on button "Detalles" at bounding box center [725, 437] width 97 height 23
